Goal: Share content

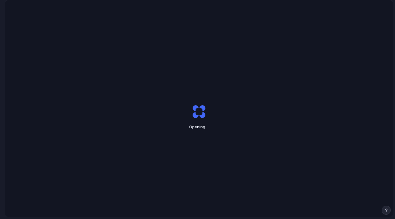
scroll to position [0, 5]
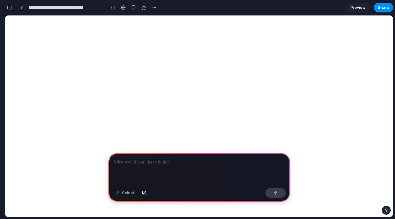
click at [215, 169] on div at bounding box center [199, 169] width 182 height 32
click at [208, 166] on div at bounding box center [199, 169] width 182 height 32
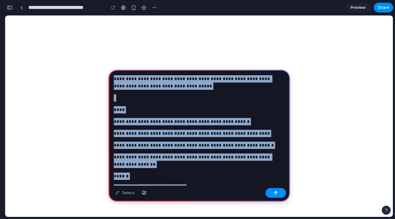
copy div "**********"
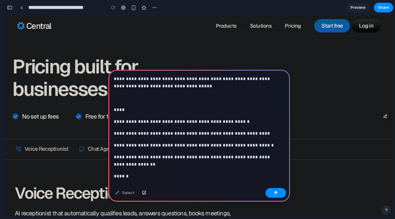
scroll to position [0, 0]
drag, startPoint x: 162, startPoint y: 80, endPoint x: 126, endPoint y: 80, distance: 35.8
click at [126, 80] on p "**********" at bounding box center [198, 82] width 168 height 15
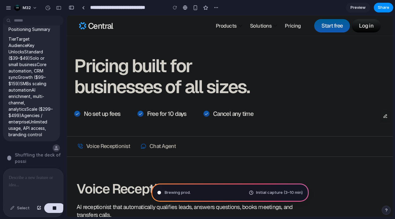
type input "**********"
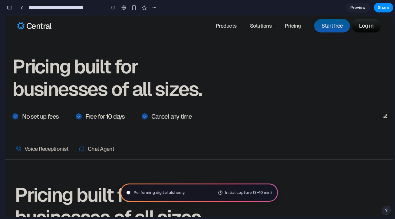
scroll to position [4, 0]
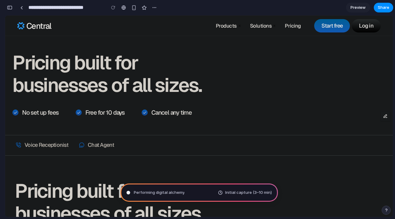
drag, startPoint x: 188, startPoint y: 173, endPoint x: 185, endPoint y: 181, distance: 9.0
click at [177, 194] on span "Performing digital alchemy ." at bounding box center [160, 192] width 52 height 6
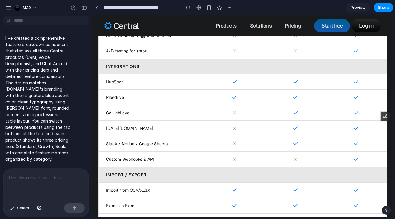
scroll to position [648, 0]
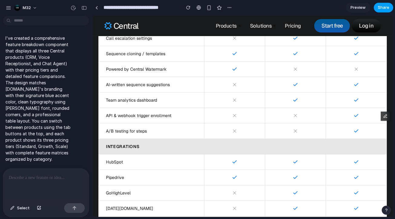
click at [387, 8] on span "Share" at bounding box center [384, 8] width 12 height 6
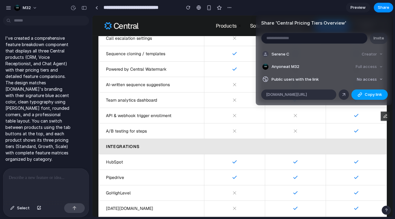
click at [361, 95] on div "button" at bounding box center [360, 94] width 5 height 5
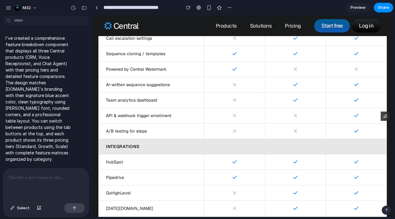
drag, startPoint x: 147, startPoint y: 124, endPoint x: 10, endPoint y: 59, distance: 151.4
click at [147, 124] on div "Share ' Central Pricing Tiers Overview ' Invite Serene C Creator Anyone at M32 …" at bounding box center [197, 109] width 395 height 219
click at [44, 174] on p at bounding box center [46, 177] width 75 height 7
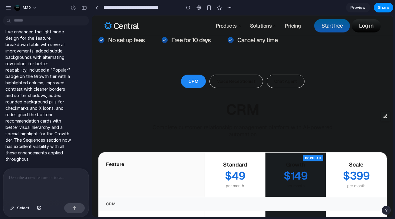
scroll to position [113, 0]
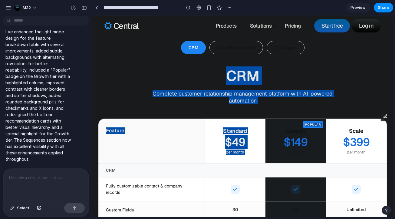
drag, startPoint x: 217, startPoint y: 73, endPoint x: 319, endPoint y: 108, distance: 108.2
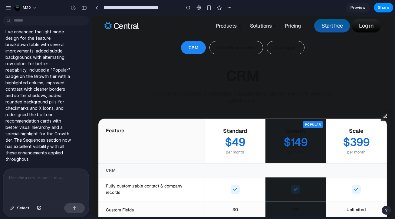
click at [272, 88] on div "CRM Complete customer relationship management platform with AI-powered automati…" at bounding box center [242, 85] width 289 height 38
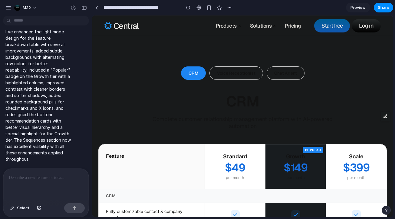
scroll to position [0, 0]
